Goal: Task Accomplishment & Management: Use online tool/utility

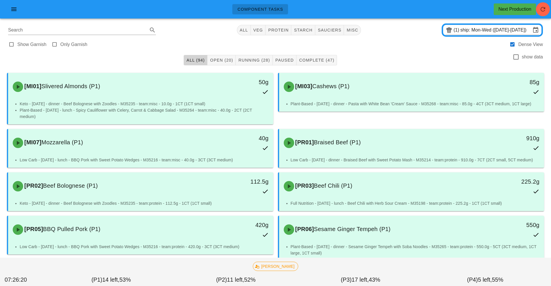
click at [195, 60] on span "All (94)" at bounding box center [195, 60] width 19 height 5
click at [540, 15] on button "button" at bounding box center [543, 9] width 14 height 14
click at [305, 30] on span "starch" at bounding box center [303, 30] width 19 height 5
type input "team:starch"
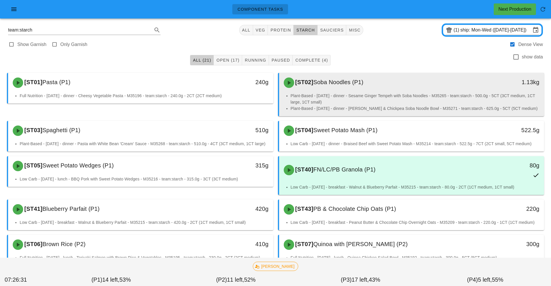
click at [407, 101] on li "Plant-Based - [DATE] - dinner - Sesame Ginger Tempeh with Soba Noodles - M35265…" at bounding box center [415, 99] width 249 height 13
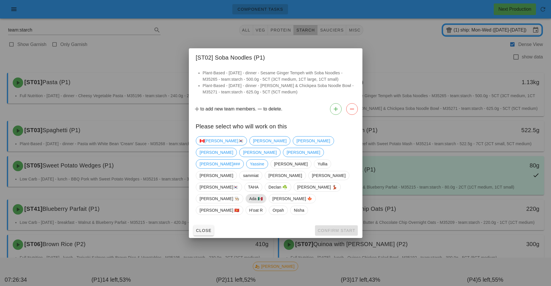
click at [249, 194] on span "Ada 🇲🇽" at bounding box center [255, 198] width 13 height 9
click at [331, 228] on span "Confirm Start" at bounding box center [336, 230] width 38 height 5
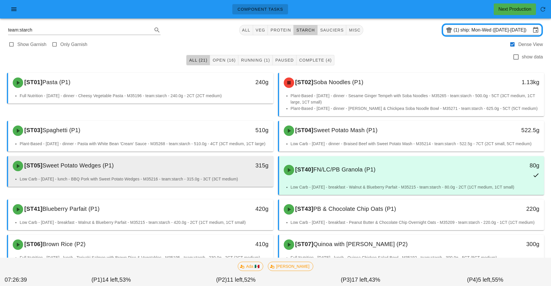
click at [191, 173] on div "[ST05] Sweet Potato Wedges (P1)" at bounding box center [107, 165] width 197 height 17
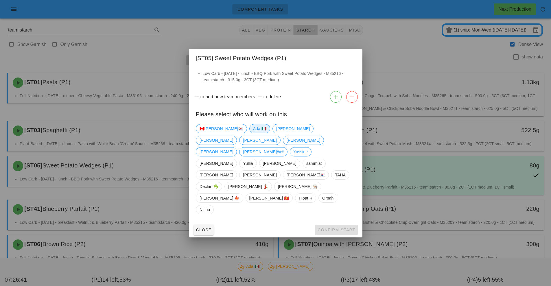
click at [253, 133] on span "Ada 🇲🇽" at bounding box center [259, 128] width 13 height 9
click at [326, 225] on button "Confirm Start" at bounding box center [336, 230] width 43 height 10
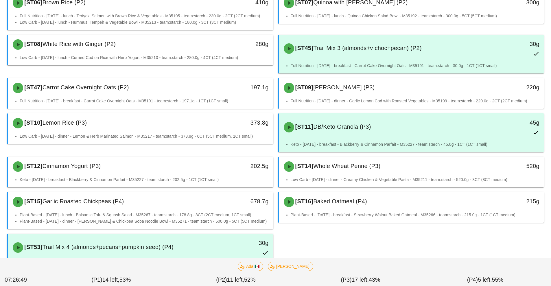
scroll to position [266, 0]
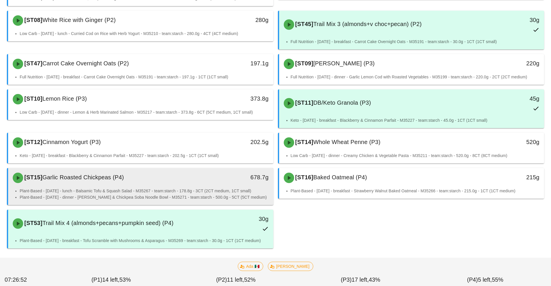
click at [136, 188] on li "Plant-Based - [DATE] - lunch - Balsamic Tofu & Squash Salad - M35267 - team:sta…" at bounding box center [144, 191] width 249 height 6
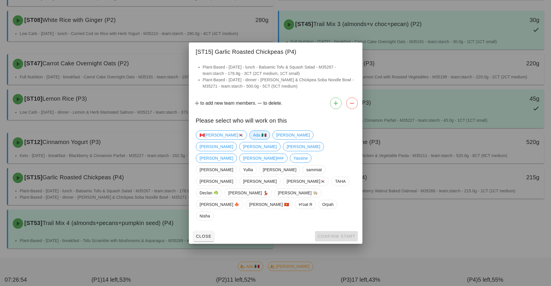
click at [253, 139] on span "Ada 🇲🇽" at bounding box center [259, 135] width 13 height 9
click at [329, 234] on span "Confirm Start" at bounding box center [336, 236] width 38 height 5
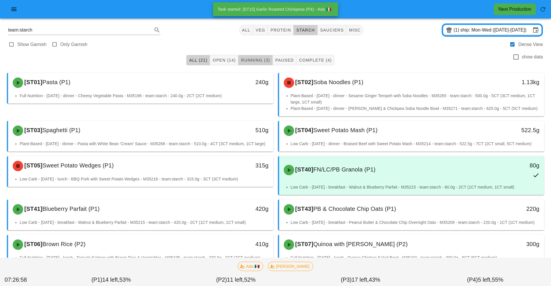
click at [260, 58] on span "Running (3)" at bounding box center [255, 60] width 29 height 5
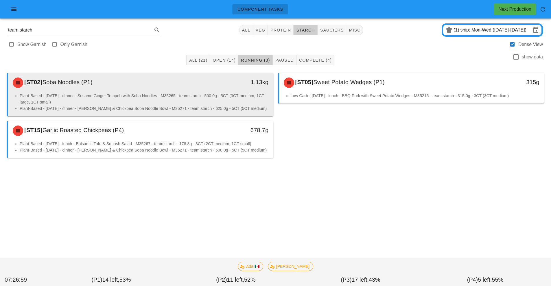
click at [221, 102] on li "Plant-Based - [DATE] - dinner - Sesame Ginger Tempeh with Soba Noodles - M35265…" at bounding box center [144, 99] width 249 height 13
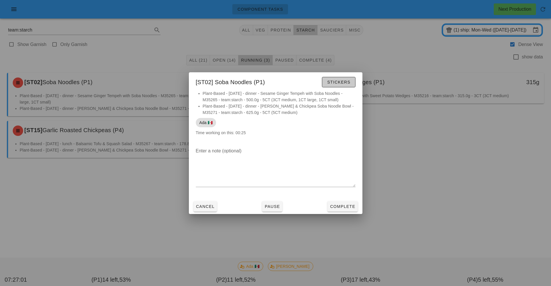
click at [349, 84] on span "Stickers" at bounding box center [338, 82] width 23 height 5
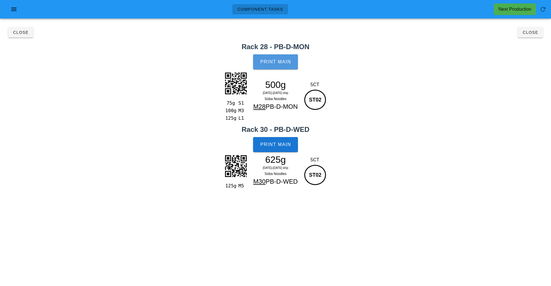
click at [279, 65] on button "Print Main" at bounding box center [275, 61] width 45 height 15
click at [284, 144] on span "Print Main" at bounding box center [275, 144] width 31 height 5
click at [537, 35] on button "Close" at bounding box center [530, 32] width 25 height 10
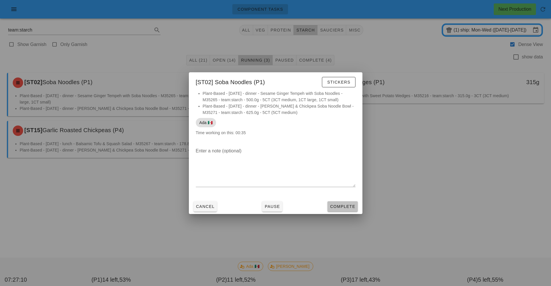
click at [344, 206] on span "Complete" at bounding box center [342, 206] width 25 height 5
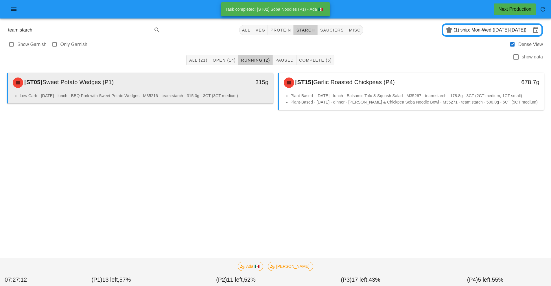
click at [232, 95] on li "Low Carb - [DATE] - lunch - BBQ Pork with Sweet Potato Wedges - M35216 - team:s…" at bounding box center [144, 96] width 249 height 6
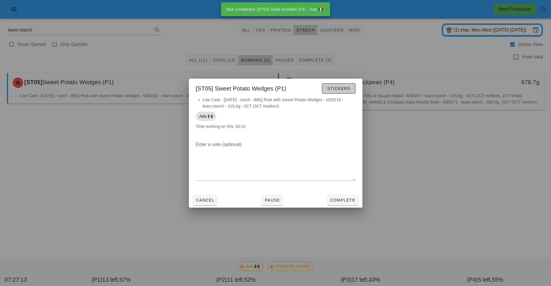
click at [336, 89] on span "Stickers" at bounding box center [338, 88] width 23 height 5
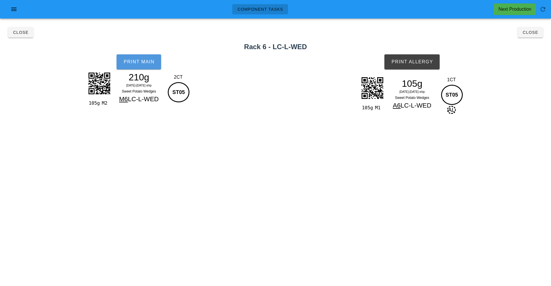
click at [136, 63] on span "Print Main" at bounding box center [138, 61] width 31 height 5
click at [420, 62] on span "Print Allergy" at bounding box center [412, 61] width 42 height 5
click at [532, 33] on span "Close" at bounding box center [530, 32] width 16 height 5
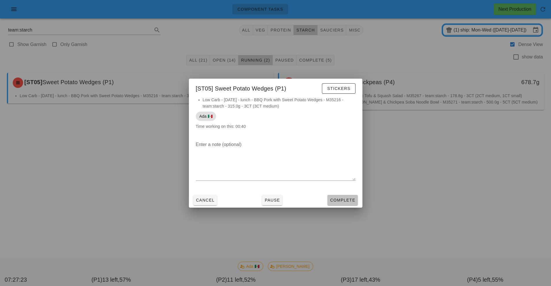
click at [348, 204] on button "Complete" at bounding box center [342, 200] width 30 height 10
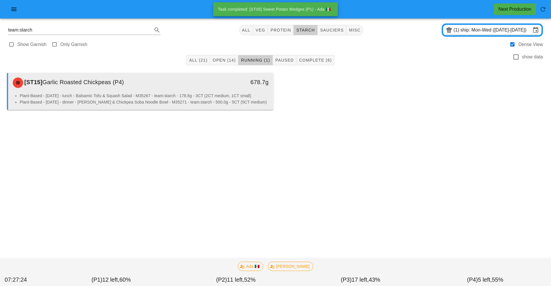
click at [206, 100] on li "Plant-Based - [DATE] - dinner - [PERSON_NAME] & Chickpea Soba Noodle Bowl - M35…" at bounding box center [144, 102] width 249 height 6
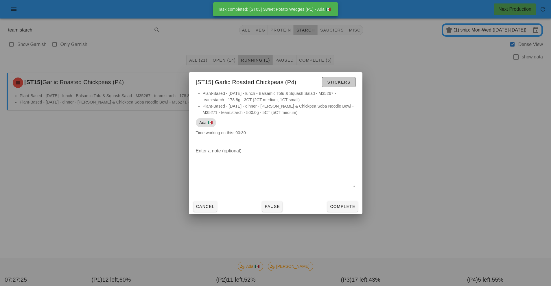
click at [349, 84] on span "Stickers" at bounding box center [338, 82] width 23 height 5
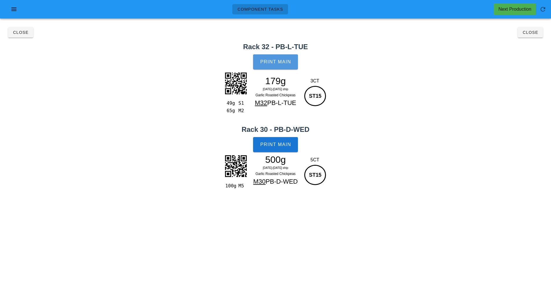
click at [280, 61] on span "Print Main" at bounding box center [275, 61] width 31 height 5
click at [287, 146] on span "Print Main" at bounding box center [275, 144] width 31 height 5
click at [534, 35] on button "Close" at bounding box center [530, 32] width 25 height 10
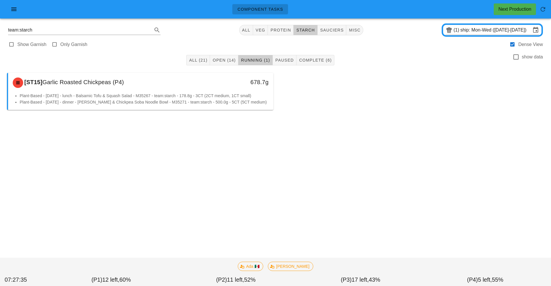
click at [346, 209] on div "Component Tasks Next Production team:starch All veg protein starch sauciers mis…" at bounding box center [275, 143] width 551 height 286
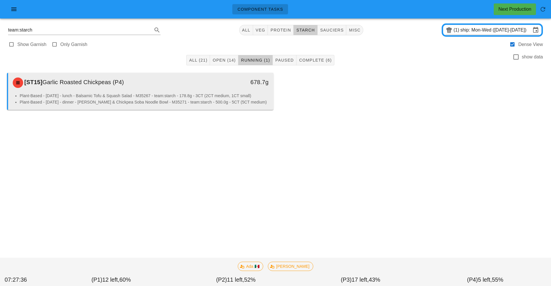
click at [238, 99] on li "Plant-Based - [DATE] - dinner - [PERSON_NAME] & Chickpea Soba Noodle Bowl - M35…" at bounding box center [144, 102] width 249 height 6
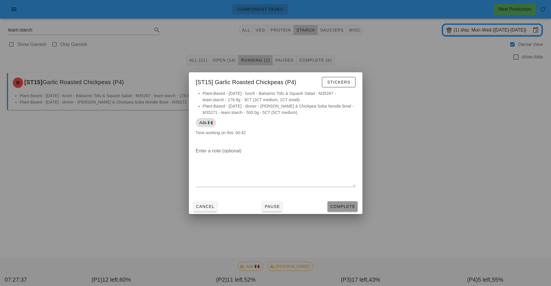
click at [348, 211] on button "Complete" at bounding box center [342, 206] width 30 height 10
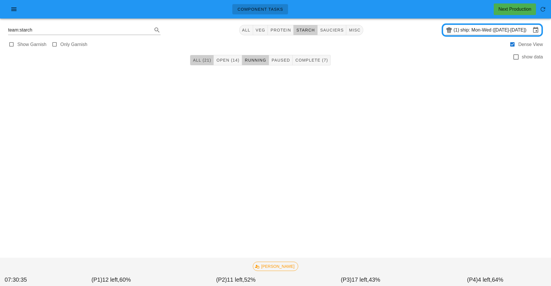
click at [205, 62] on span "All (21)" at bounding box center [202, 60] width 19 height 5
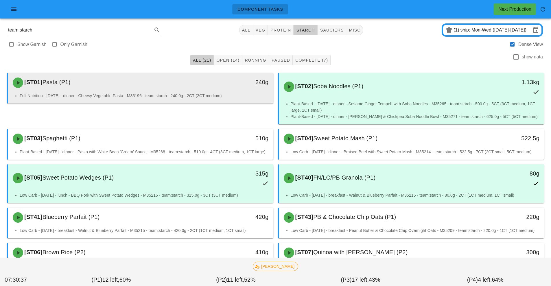
click at [192, 91] on div "[ST01] Pasta (P1)" at bounding box center [107, 82] width 197 height 17
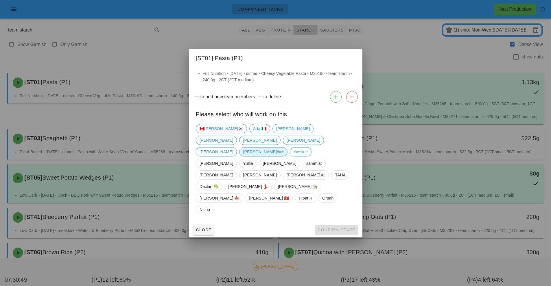
click at [243, 156] on span "[PERSON_NAME]###" at bounding box center [263, 152] width 40 height 9
click at [331, 228] on span "Confirm Start" at bounding box center [336, 230] width 38 height 5
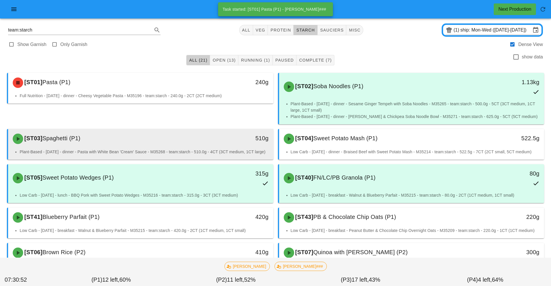
click at [195, 145] on div "[ST03] Spaghetti (P1)" at bounding box center [107, 138] width 197 height 17
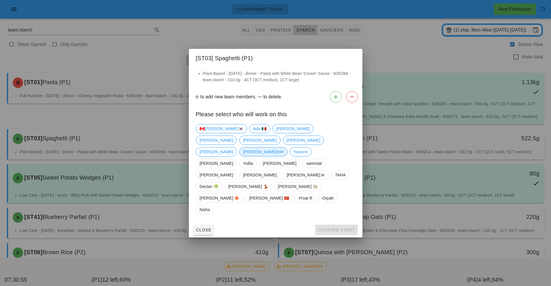
click at [243, 156] on span "[PERSON_NAME]###" at bounding box center [263, 152] width 40 height 9
click at [331, 228] on span "Confirm Start" at bounding box center [336, 230] width 38 height 5
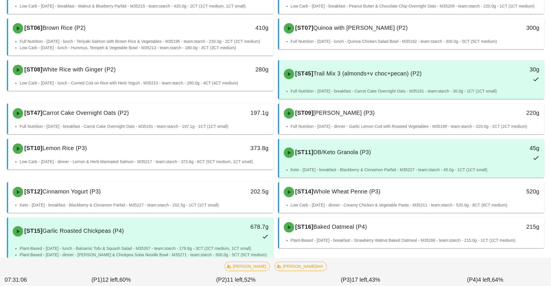
scroll to position [252, 0]
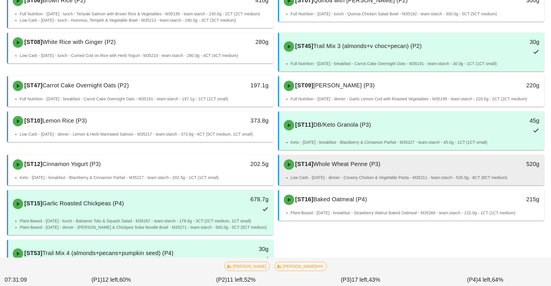
click at [369, 177] on li "Low Carb - [DATE] - dinner - Creamy Chicken & Vegetable Pasta - M35211 - team:s…" at bounding box center [415, 177] width 249 height 6
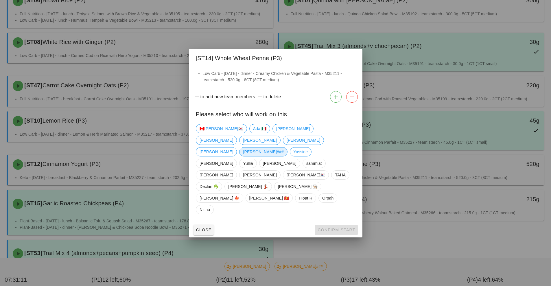
click at [243, 156] on span "[PERSON_NAME]###" at bounding box center [263, 152] width 40 height 9
click at [328, 228] on span "Confirm Start" at bounding box center [336, 230] width 38 height 5
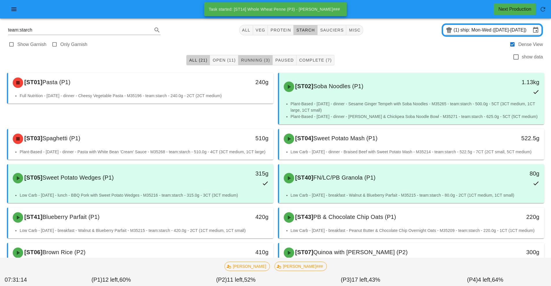
click at [257, 61] on span "Running (3)" at bounding box center [255, 60] width 29 height 5
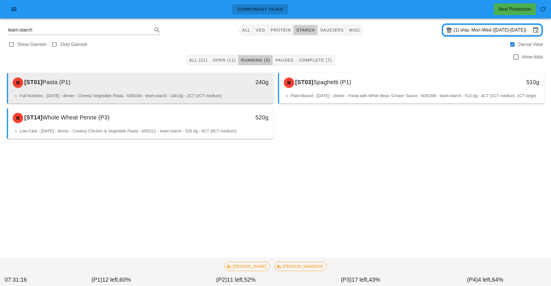
click at [225, 89] on div "240g" at bounding box center [239, 82] width 66 height 17
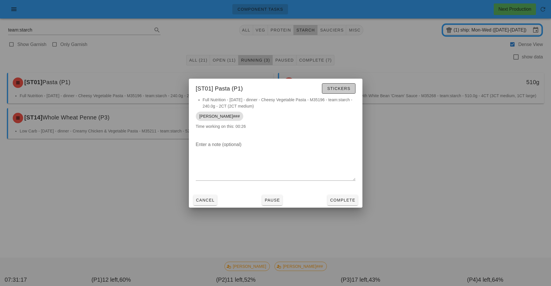
click at [341, 90] on span "Stickers" at bounding box center [338, 88] width 23 height 5
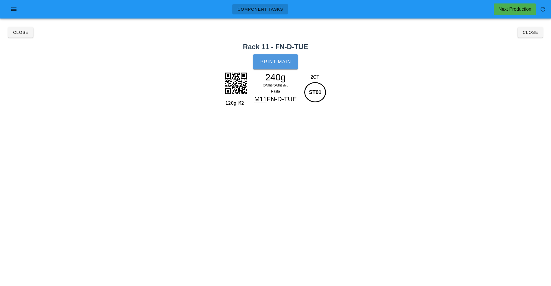
click at [280, 63] on span "Print Main" at bounding box center [275, 61] width 31 height 5
click at [531, 37] on button "Close" at bounding box center [530, 32] width 25 height 10
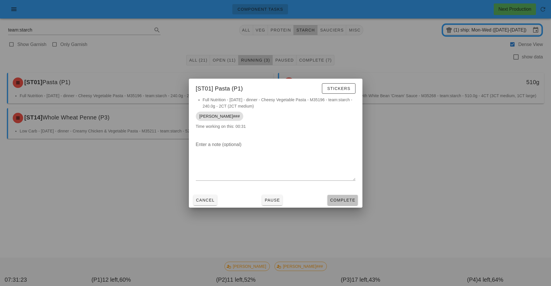
click at [342, 200] on span "Complete" at bounding box center [342, 200] width 25 height 5
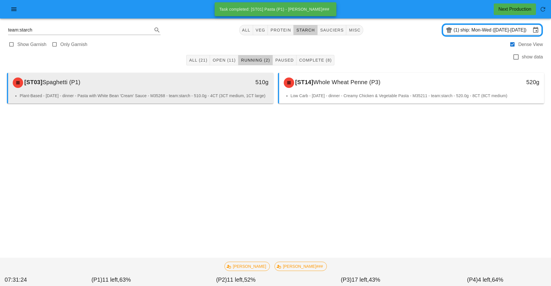
click at [221, 94] on li "Plant-Based - [DATE] - dinner - Pasta with White Bean 'Cream' Sauce - M35268 - …" at bounding box center [144, 96] width 249 height 6
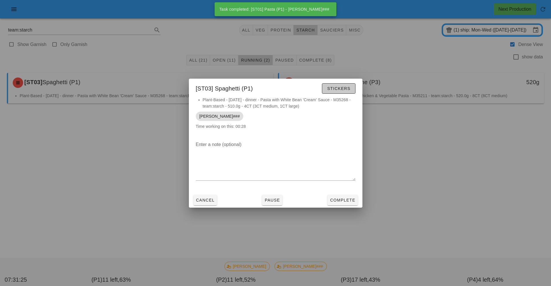
click at [342, 93] on button "Stickers" at bounding box center [338, 88] width 33 height 10
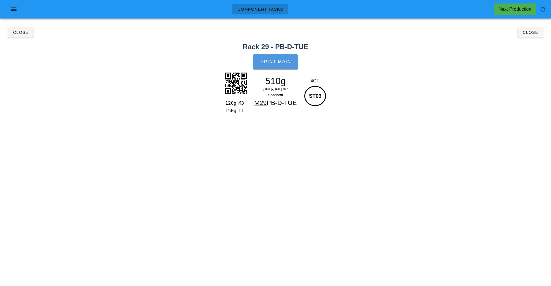
click at [279, 63] on span "Print Main" at bounding box center [275, 61] width 31 height 5
click at [536, 37] on button "Close" at bounding box center [530, 32] width 25 height 10
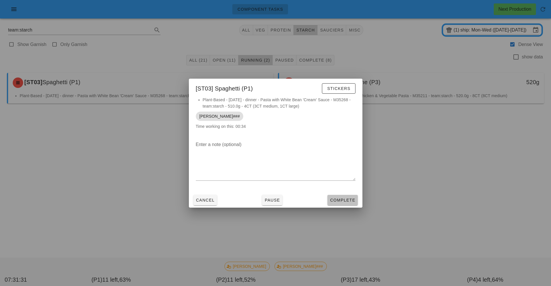
click at [347, 199] on span "Complete" at bounding box center [342, 200] width 25 height 5
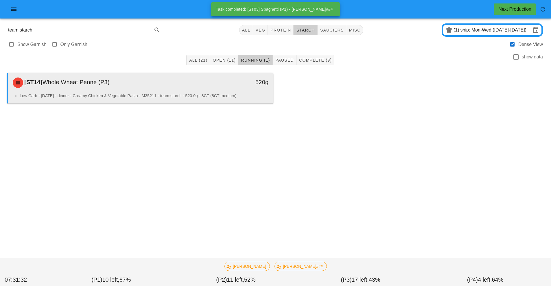
click at [229, 93] on li "Low Carb - [DATE] - dinner - Creamy Chicken & Vegetable Pasta - M35211 - team:s…" at bounding box center [144, 96] width 249 height 6
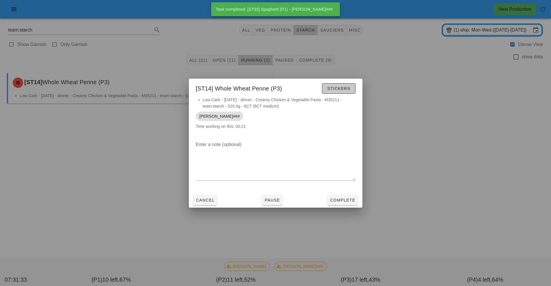
click at [342, 90] on span "Stickers" at bounding box center [338, 88] width 23 height 5
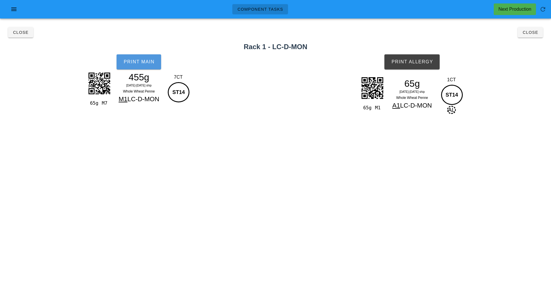
click at [140, 65] on button "Print Main" at bounding box center [139, 61] width 45 height 15
click at [430, 64] on span "Print Allergy" at bounding box center [412, 61] width 42 height 5
click at [534, 37] on button "Close" at bounding box center [530, 32] width 25 height 10
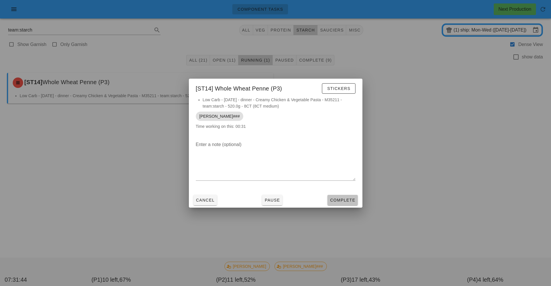
click at [348, 200] on span "Complete" at bounding box center [342, 200] width 25 height 5
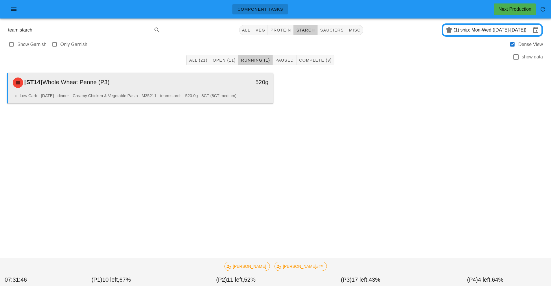
click at [231, 91] on div "[ST14] Whole Wheat Penne (P3) 520g" at bounding box center [140, 83] width 265 height 20
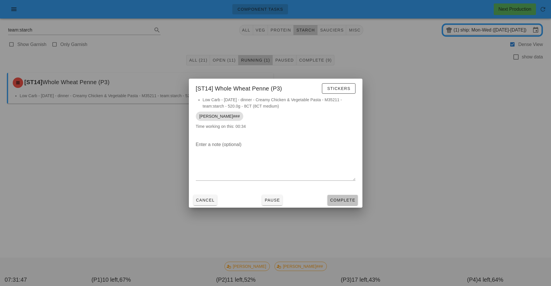
click at [339, 200] on span "Complete" at bounding box center [342, 200] width 25 height 5
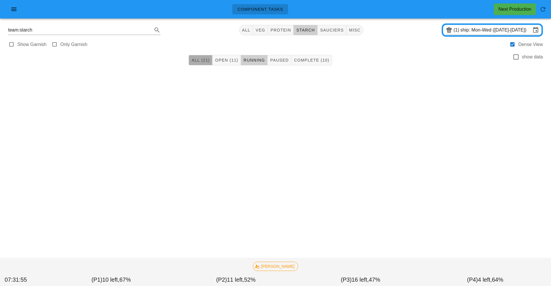
click at [193, 63] on button "All (21)" at bounding box center [201, 60] width 24 height 10
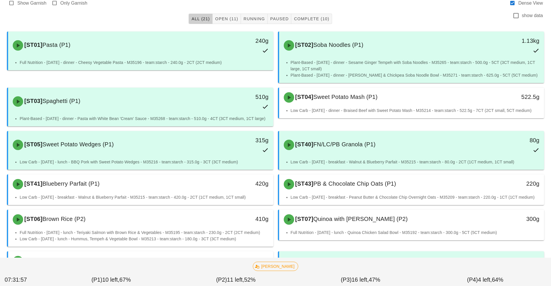
scroll to position [43, 0]
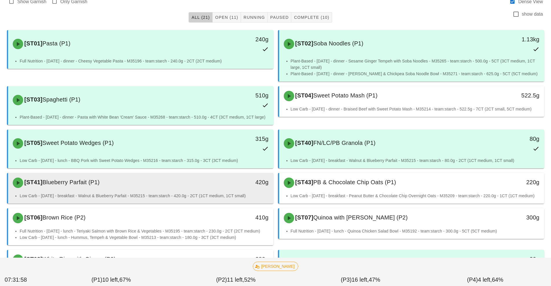
click at [194, 186] on div "[ST41] Blueberry Parfait (P1)" at bounding box center [107, 182] width 197 height 17
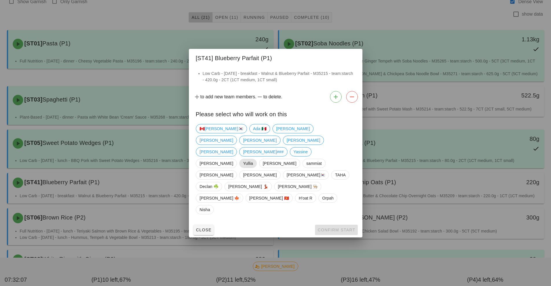
click at [253, 159] on span "Yullia" at bounding box center [248, 163] width 10 height 9
click at [340, 228] on span "Confirm Start" at bounding box center [336, 230] width 38 height 5
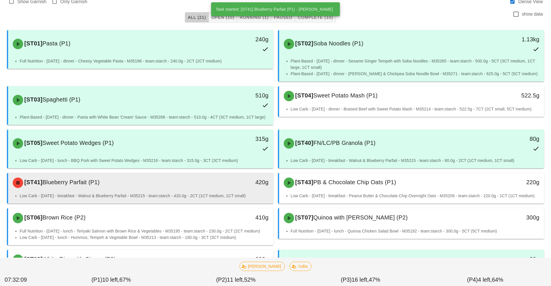
click at [178, 191] on div "[ST41] Blueberry Parfait (P1)" at bounding box center [107, 182] width 197 height 17
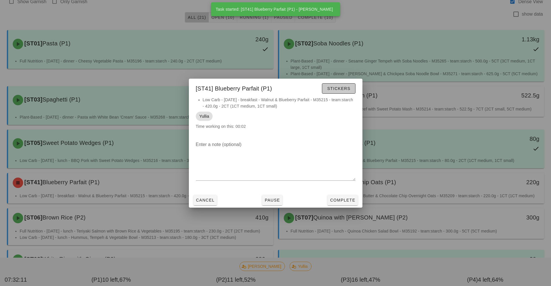
click at [330, 87] on span "Stickers" at bounding box center [338, 88] width 23 height 5
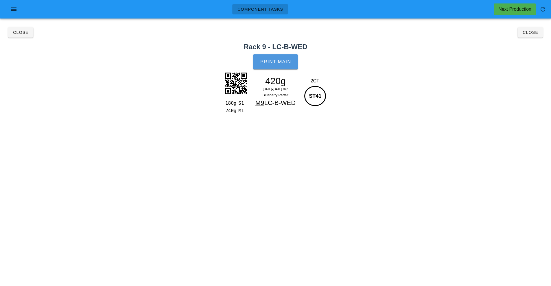
click at [279, 64] on span "Print Main" at bounding box center [275, 61] width 31 height 5
click at [21, 33] on span "Close" at bounding box center [21, 32] width 16 height 5
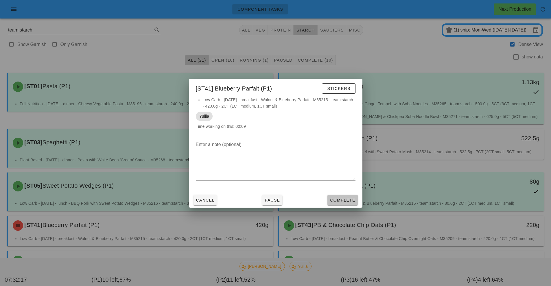
click at [343, 199] on span "Complete" at bounding box center [342, 200] width 25 height 5
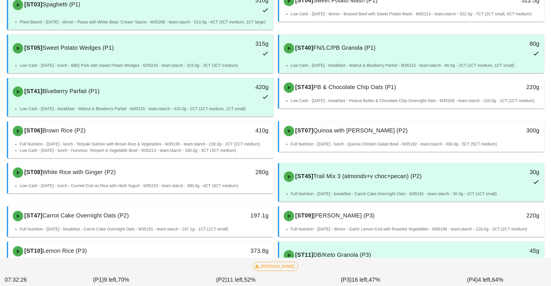
scroll to position [140, 0]
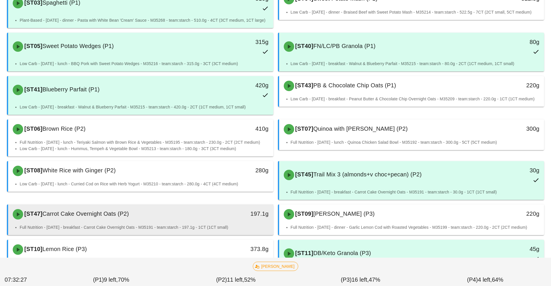
click at [167, 213] on div "[ST47] Carrot Cake Overnight Oats (P2)" at bounding box center [107, 214] width 197 height 17
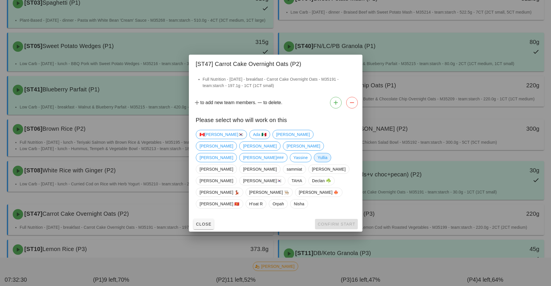
click at [318, 157] on span "Yullia" at bounding box center [323, 157] width 10 height 9
click at [335, 222] on span "Confirm Start" at bounding box center [336, 224] width 38 height 5
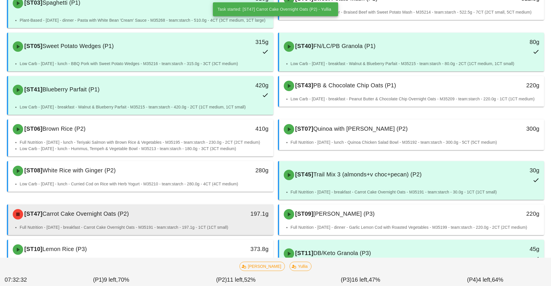
click at [167, 215] on div "[ST47] Carrot Cake Overnight Oats (P2)" at bounding box center [107, 214] width 197 height 17
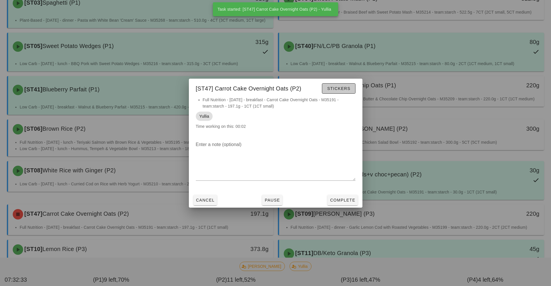
click at [342, 89] on span "Stickers" at bounding box center [338, 88] width 23 height 5
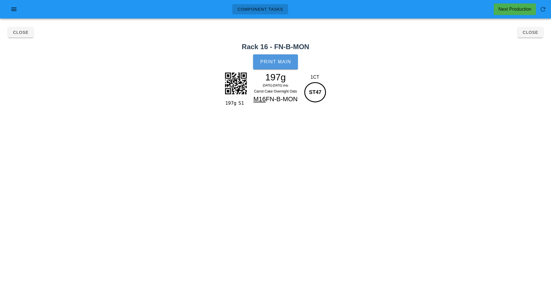
click at [281, 64] on span "Print Main" at bounding box center [275, 61] width 31 height 5
click at [20, 33] on span "Close" at bounding box center [21, 32] width 16 height 5
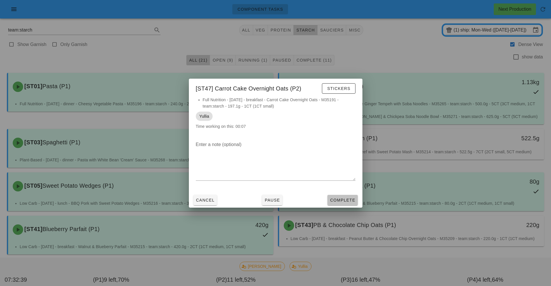
click at [349, 199] on span "Complete" at bounding box center [342, 200] width 25 height 5
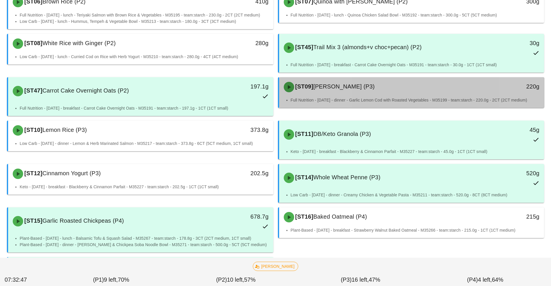
scroll to position [269, 0]
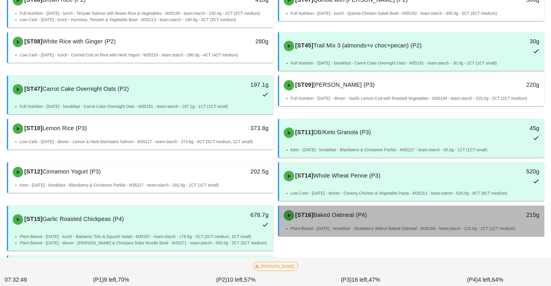
click at [338, 220] on div "[ST16] Baked Oatmeal (P4)" at bounding box center [378, 215] width 197 height 17
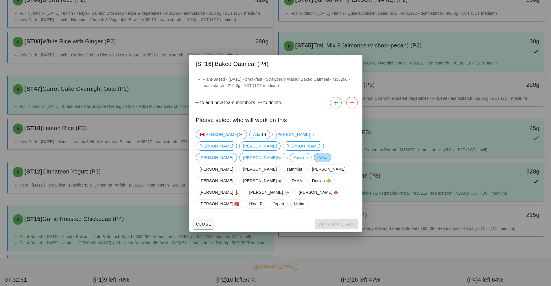
click at [318, 157] on span "Yullia" at bounding box center [323, 157] width 10 height 9
click at [336, 222] on span "Confirm Start" at bounding box center [336, 224] width 38 height 5
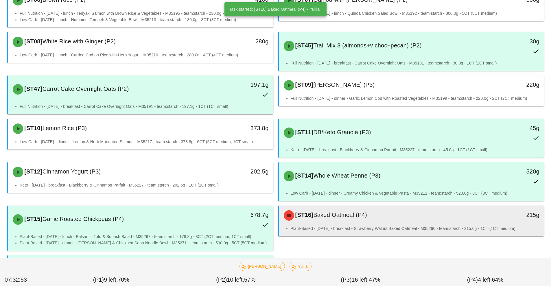
click at [344, 220] on div "[ST16] Baked Oatmeal (P4)" at bounding box center [378, 215] width 197 height 17
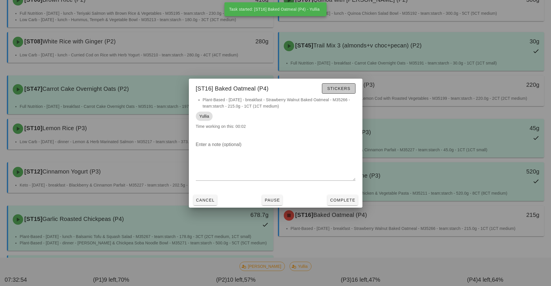
click at [338, 88] on span "Stickers" at bounding box center [338, 88] width 23 height 5
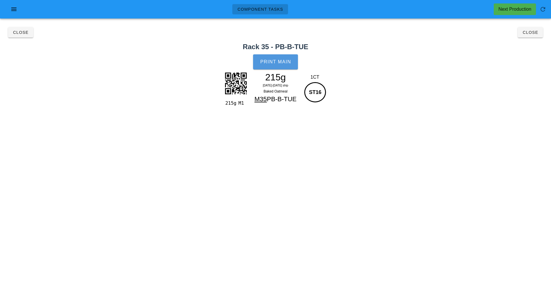
click at [270, 62] on span "Print Main" at bounding box center [275, 61] width 31 height 5
click at [19, 34] on span "Close" at bounding box center [21, 32] width 16 height 5
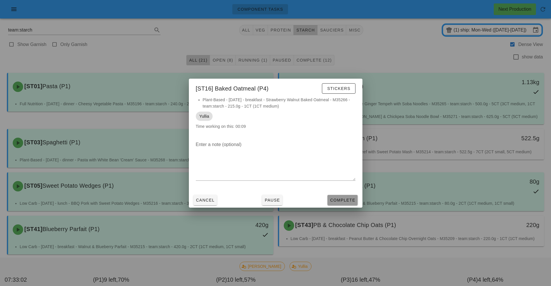
click at [352, 200] on span "Complete" at bounding box center [342, 200] width 25 height 5
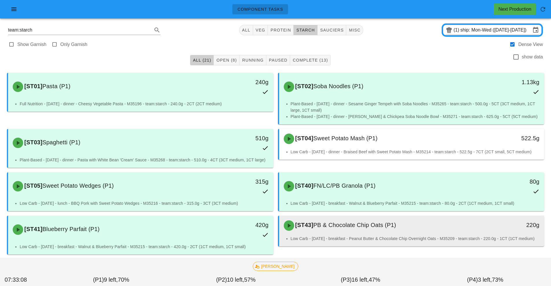
click at [348, 228] on span "PB & Chocolate Chip Oats (P1)" at bounding box center [354, 225] width 83 height 6
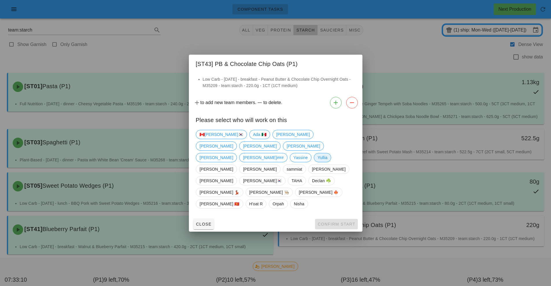
click at [318, 157] on span "Yullia" at bounding box center [323, 157] width 10 height 9
click at [336, 222] on span "Confirm Start" at bounding box center [336, 224] width 38 height 5
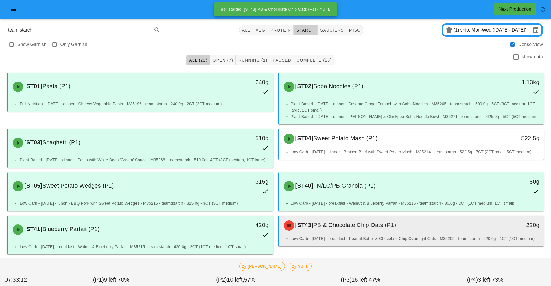
click at [325, 233] on div "[ST43] PB & Chocolate Chip Oats (P1)" at bounding box center [378, 225] width 197 height 17
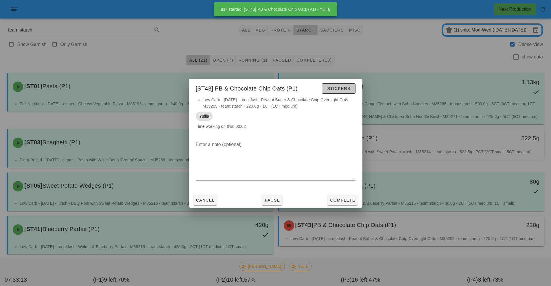
click at [340, 86] on span "Stickers" at bounding box center [338, 88] width 23 height 5
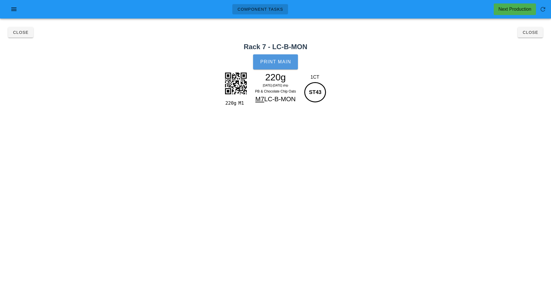
click at [272, 65] on button "Print Main" at bounding box center [275, 61] width 45 height 15
click at [19, 33] on span "Close" at bounding box center [21, 32] width 16 height 5
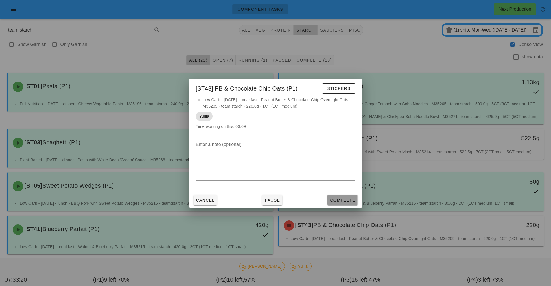
click at [344, 198] on span "Complete" at bounding box center [342, 200] width 25 height 5
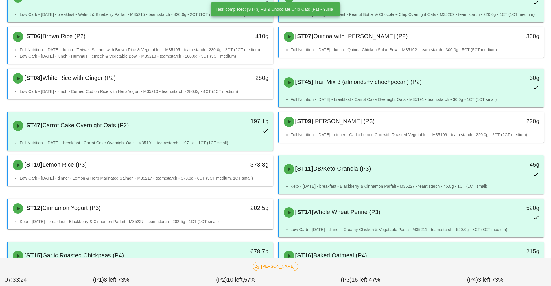
scroll to position [243, 0]
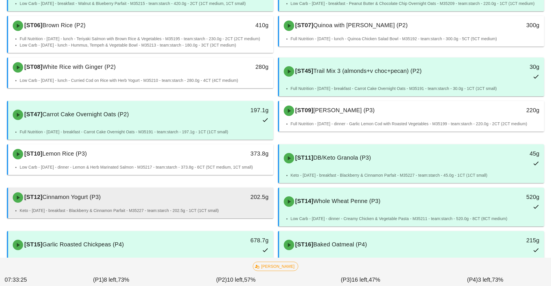
click at [150, 200] on div "[ST12] Cinnamon Yogurt (P3)" at bounding box center [107, 197] width 197 height 17
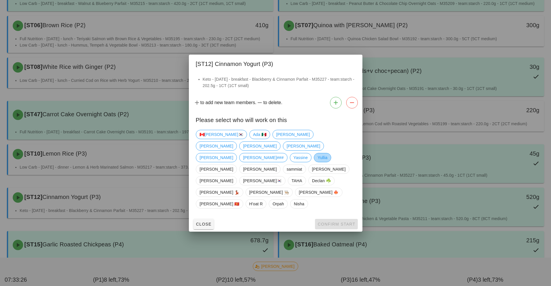
click at [318, 155] on span "Yullia" at bounding box center [323, 157] width 10 height 9
click at [333, 222] on span "Confirm Start" at bounding box center [336, 224] width 38 height 5
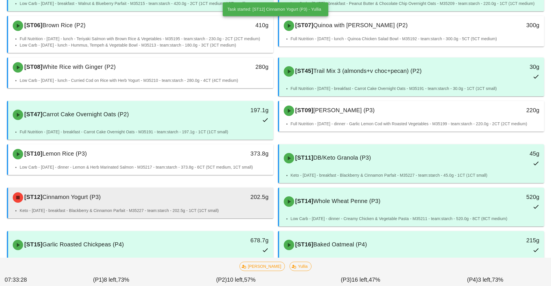
click at [200, 205] on div "[ST12] Cinnamon Yogurt (P3)" at bounding box center [107, 197] width 197 height 17
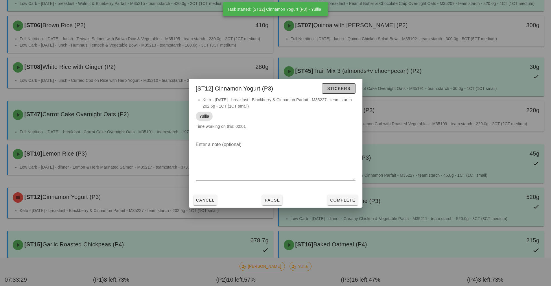
click at [340, 89] on span "Stickers" at bounding box center [338, 88] width 23 height 5
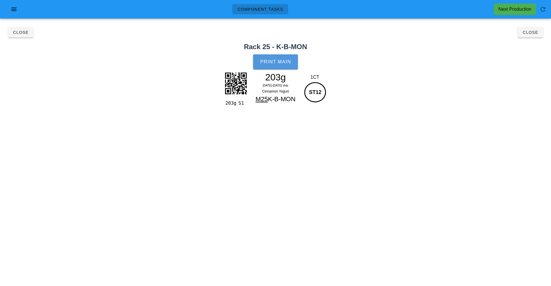
click at [275, 62] on span "Print Main" at bounding box center [275, 61] width 31 height 5
click at [22, 32] on span "Close" at bounding box center [21, 32] width 16 height 5
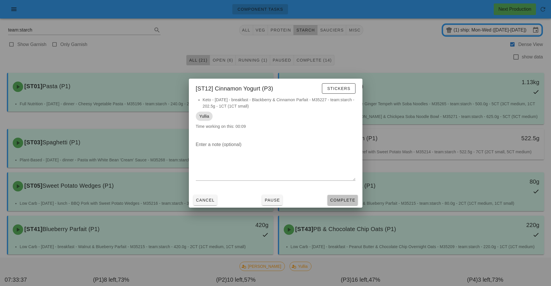
click at [353, 205] on button "Complete" at bounding box center [342, 200] width 30 height 10
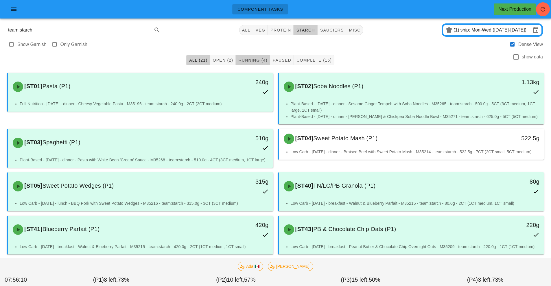
click at [256, 60] on span "Running (4)" at bounding box center [252, 60] width 29 height 5
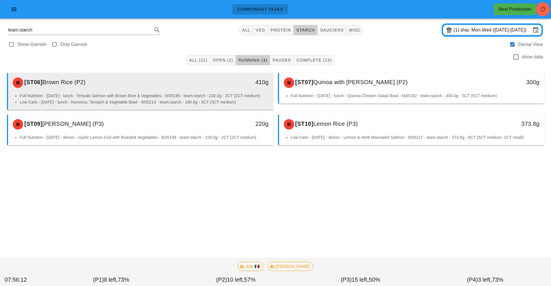
click at [179, 102] on li "Low Carb - [DATE] - lunch - Hummus, Tempeh & Vegetable Bowl - M35213 - team:sta…" at bounding box center [144, 102] width 249 height 6
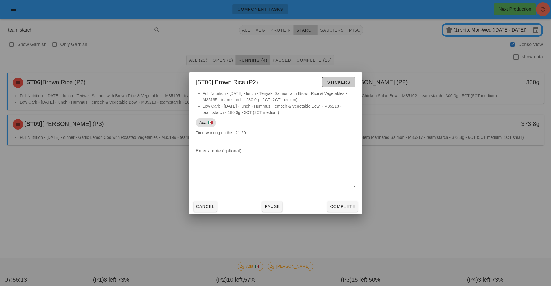
click at [343, 86] on button "Stickers" at bounding box center [338, 82] width 33 height 10
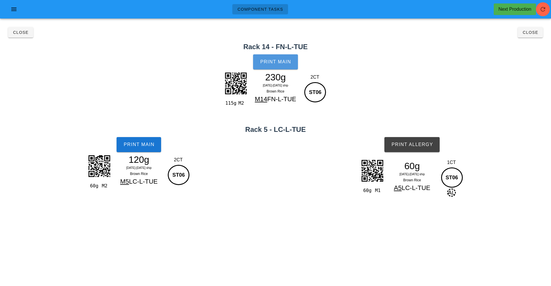
click at [285, 62] on span "Print Main" at bounding box center [275, 61] width 31 height 5
click at [147, 152] on button "Print Main" at bounding box center [139, 144] width 45 height 15
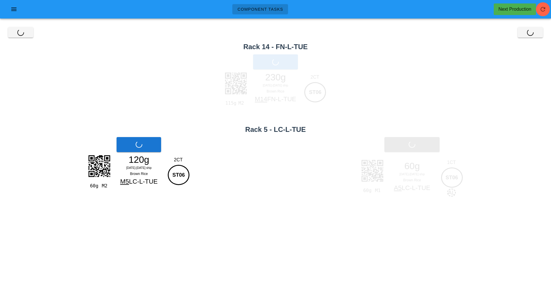
click at [437, 145] on div "Print Allergy" at bounding box center [412, 145] width 278 height 22
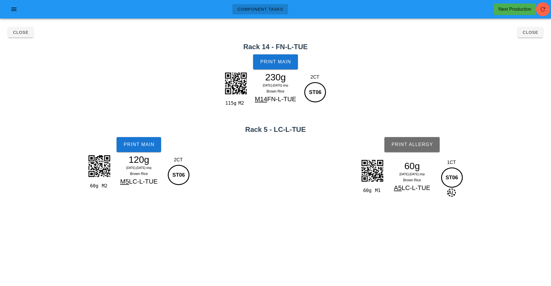
click at [428, 147] on span "Print Allergy" at bounding box center [412, 144] width 42 height 5
click at [144, 148] on button "Print Main" at bounding box center [139, 144] width 45 height 15
click at [530, 28] on button "Close" at bounding box center [530, 32] width 25 height 10
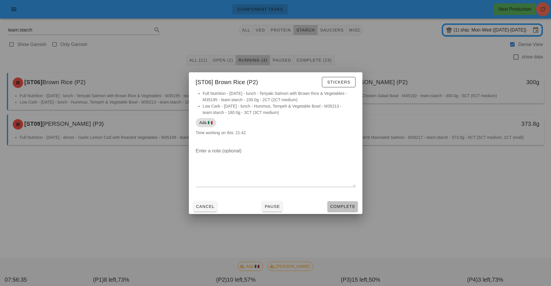
click at [343, 207] on span "Complete" at bounding box center [342, 206] width 25 height 5
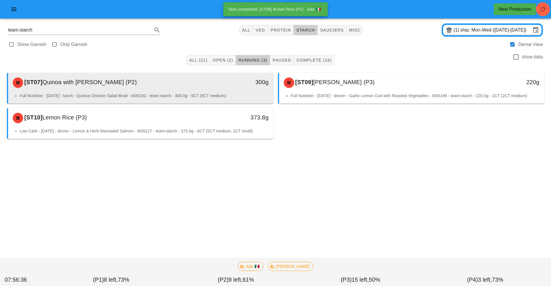
click at [222, 88] on div "300g" at bounding box center [239, 82] width 66 height 17
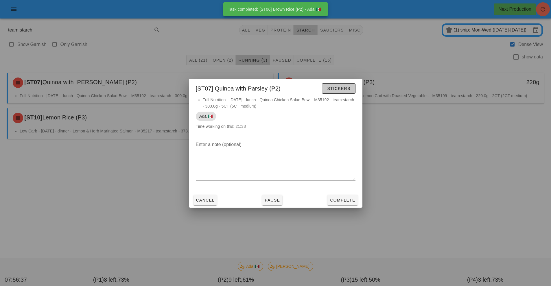
click at [347, 87] on span "Stickers" at bounding box center [338, 88] width 23 height 5
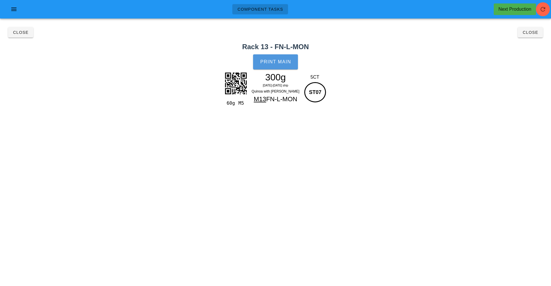
click at [282, 61] on span "Print Main" at bounding box center [275, 61] width 31 height 5
click at [531, 35] on button "Close" at bounding box center [530, 32] width 25 height 10
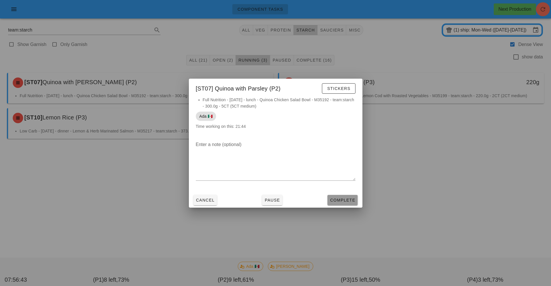
click at [343, 204] on button "Complete" at bounding box center [342, 200] width 30 height 10
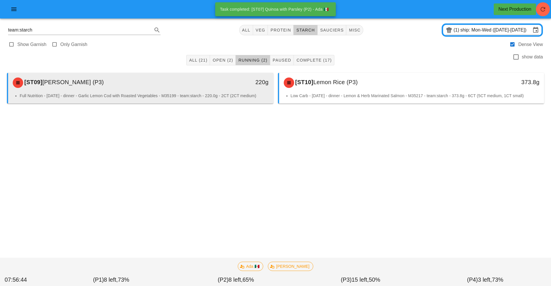
click at [231, 89] on div "220g" at bounding box center [239, 82] width 66 height 17
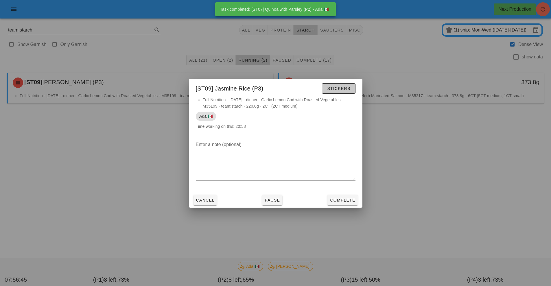
click at [340, 91] on span "Stickers" at bounding box center [338, 88] width 23 height 5
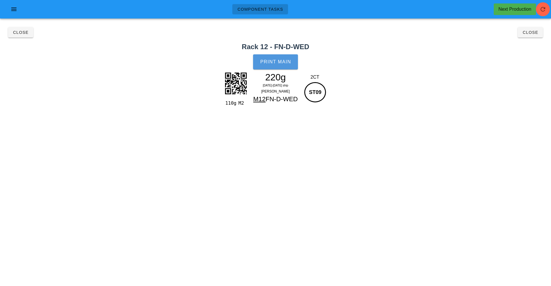
click at [280, 65] on button "Print Main" at bounding box center [275, 61] width 45 height 15
click at [531, 36] on button "Close" at bounding box center [530, 32] width 25 height 10
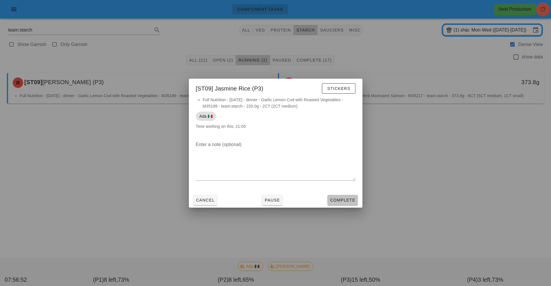
click at [349, 201] on span "Complete" at bounding box center [342, 200] width 25 height 5
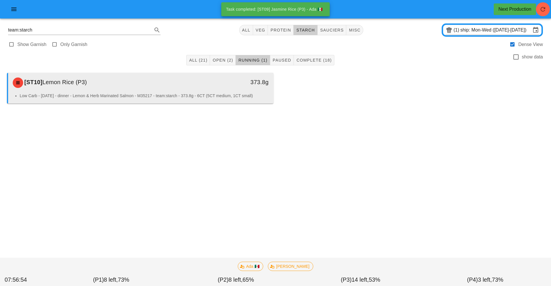
click at [211, 103] on div "Low Carb - [DATE] - dinner - Lemon & Herb Marinated Salmon - M35217 - team:star…" at bounding box center [140, 98] width 265 height 11
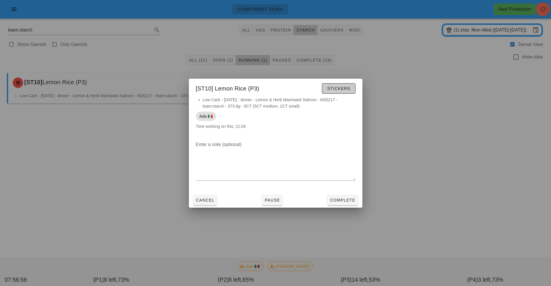
click at [340, 88] on span "Stickers" at bounding box center [338, 88] width 23 height 5
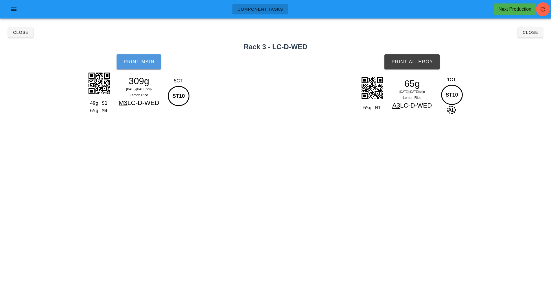
click at [138, 64] on span "Print Main" at bounding box center [138, 61] width 31 height 5
click at [430, 59] on button "Print Allergy" at bounding box center [411, 61] width 55 height 15
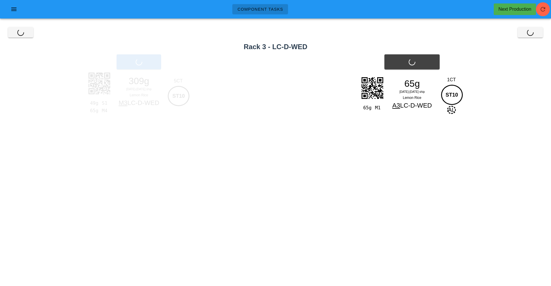
click at [527, 36] on div "Close Close" at bounding box center [275, 32] width 544 height 19
click at [527, 33] on span "Close" at bounding box center [530, 32] width 16 height 5
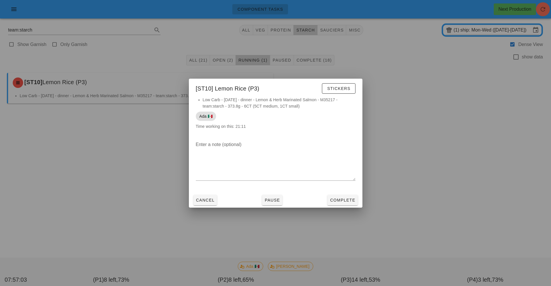
click at [527, 36] on div at bounding box center [275, 143] width 551 height 286
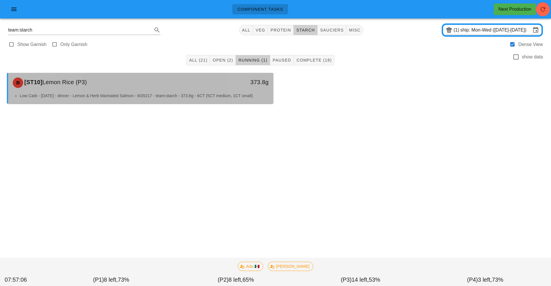
click at [213, 88] on div "373.8g" at bounding box center [239, 82] width 66 height 17
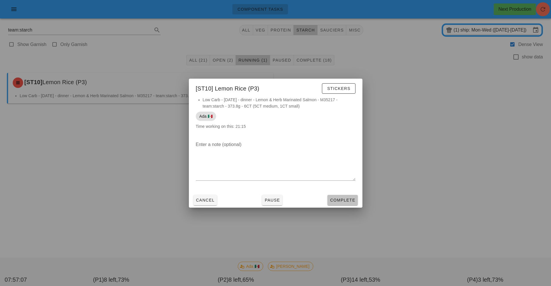
click at [347, 204] on button "Complete" at bounding box center [342, 200] width 30 height 10
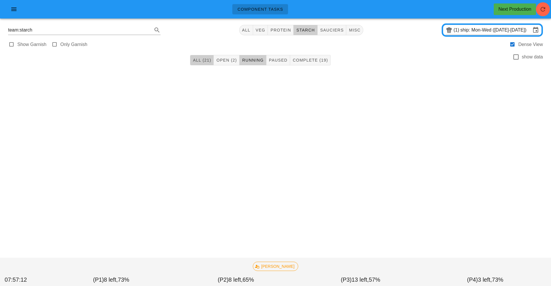
click at [202, 60] on span "All (21)" at bounding box center [202, 60] width 19 height 5
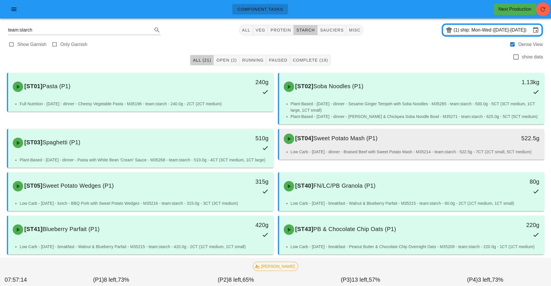
click at [407, 147] on div "[ST04] Sweet Potato Mash (P1)" at bounding box center [378, 138] width 197 height 17
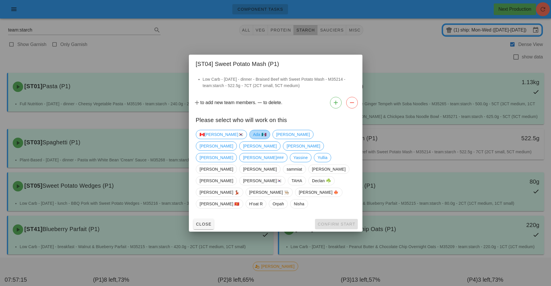
click at [253, 139] on span "Ada 🇲🇽" at bounding box center [259, 134] width 13 height 9
click at [332, 222] on span "Confirm Start" at bounding box center [336, 224] width 38 height 5
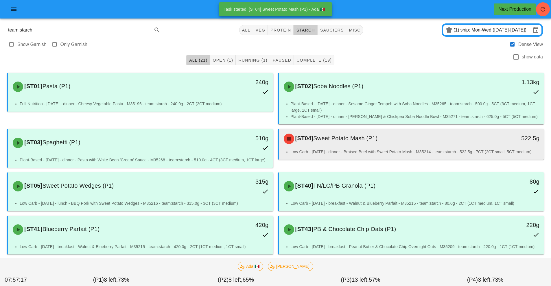
click at [393, 146] on div "[ST04] Sweet Potato Mash (P1)" at bounding box center [378, 138] width 197 height 17
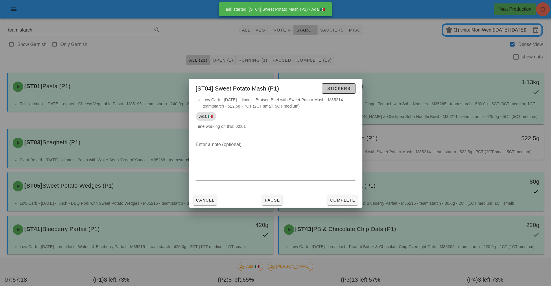
click at [345, 87] on span "Stickers" at bounding box center [338, 88] width 23 height 5
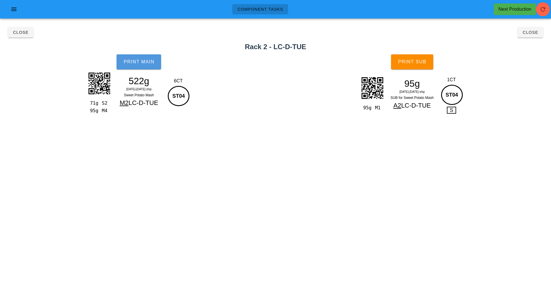
click at [128, 66] on button "Print Main" at bounding box center [139, 61] width 45 height 15
click at [421, 58] on button "Print Sub" at bounding box center [412, 61] width 42 height 15
click at [531, 35] on button "Close" at bounding box center [530, 32] width 25 height 10
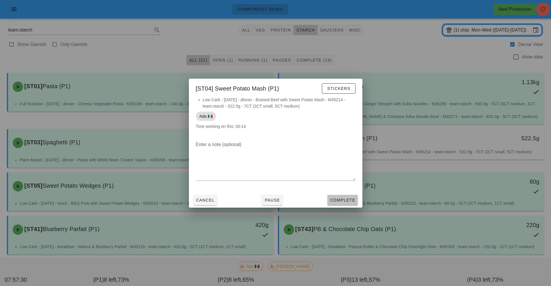
click at [344, 202] on span "Complete" at bounding box center [342, 200] width 25 height 5
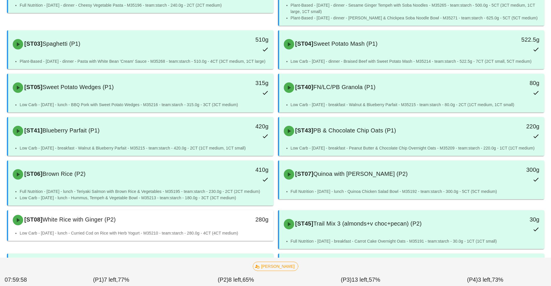
scroll to position [123, 0]
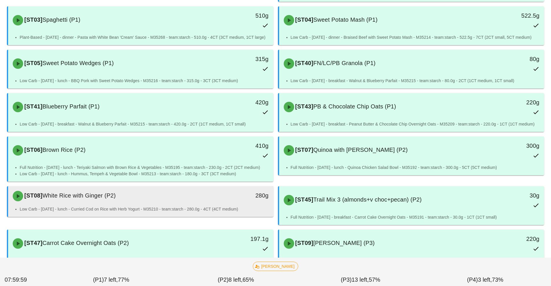
click at [166, 205] on div "[ST08] White Rice with Ginger (P2) 280g" at bounding box center [140, 196] width 265 height 20
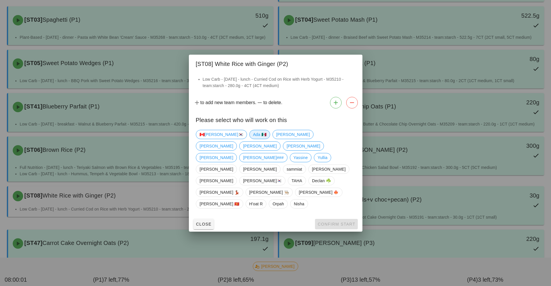
click at [253, 139] on span "Ada 🇲🇽" at bounding box center [259, 134] width 13 height 9
click at [331, 222] on span "Confirm Start" at bounding box center [336, 224] width 38 height 5
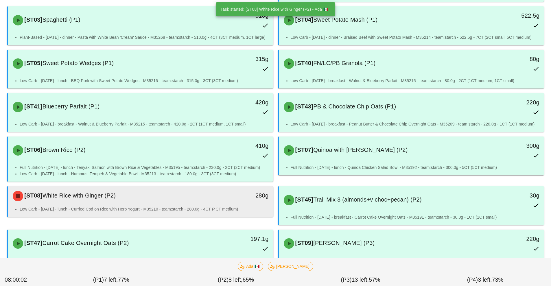
click at [196, 210] on li "Low Carb - [DATE] - lunch - Curried Cod on Rice with Herb Yogurt - M35210 - tea…" at bounding box center [144, 209] width 249 height 6
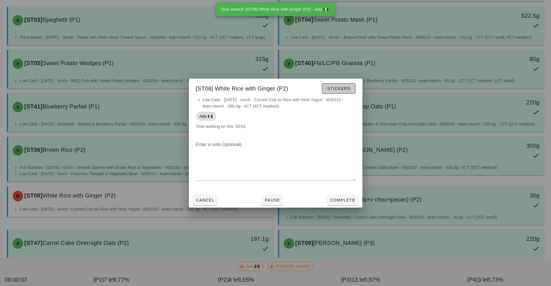
click at [342, 88] on span "Stickers" at bounding box center [338, 88] width 23 height 5
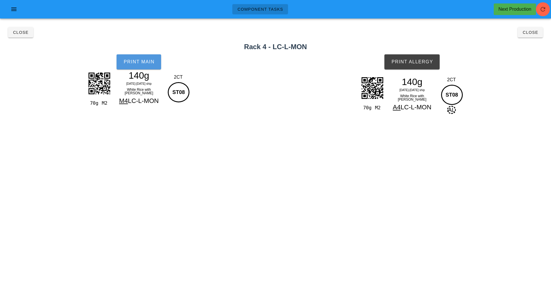
click at [138, 62] on span "Print Main" at bounding box center [138, 61] width 31 height 5
click at [414, 63] on span "Print Allergy" at bounding box center [412, 61] width 42 height 5
click at [533, 32] on span "Close" at bounding box center [530, 32] width 16 height 5
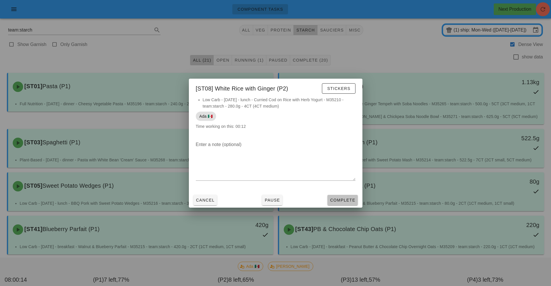
click at [350, 201] on span "Complete" at bounding box center [342, 200] width 25 height 5
